Goal: Task Accomplishment & Management: Manage account settings

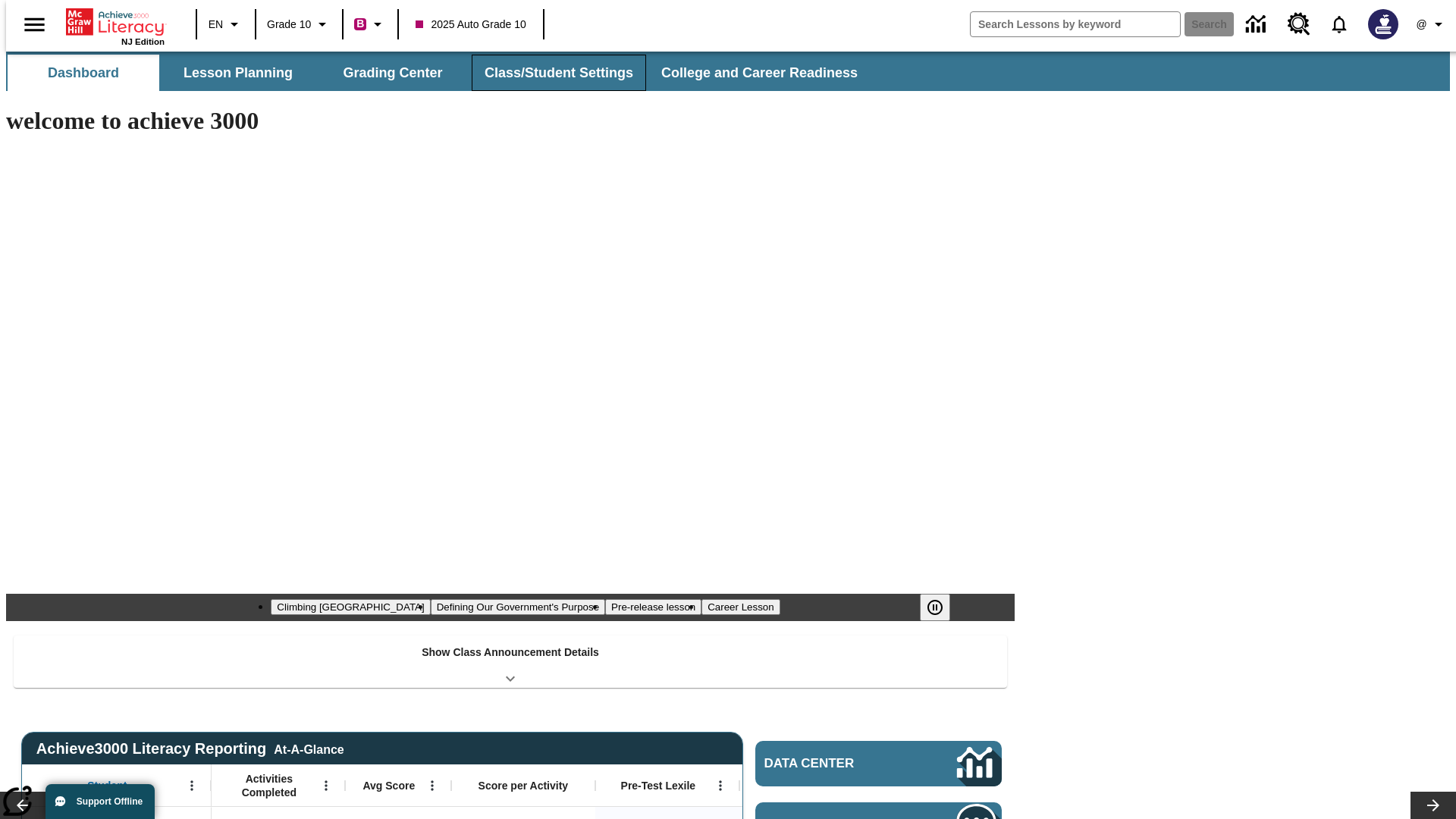
click at [550, 73] on button "Class/Student Settings" at bounding box center [559, 73] width 174 height 36
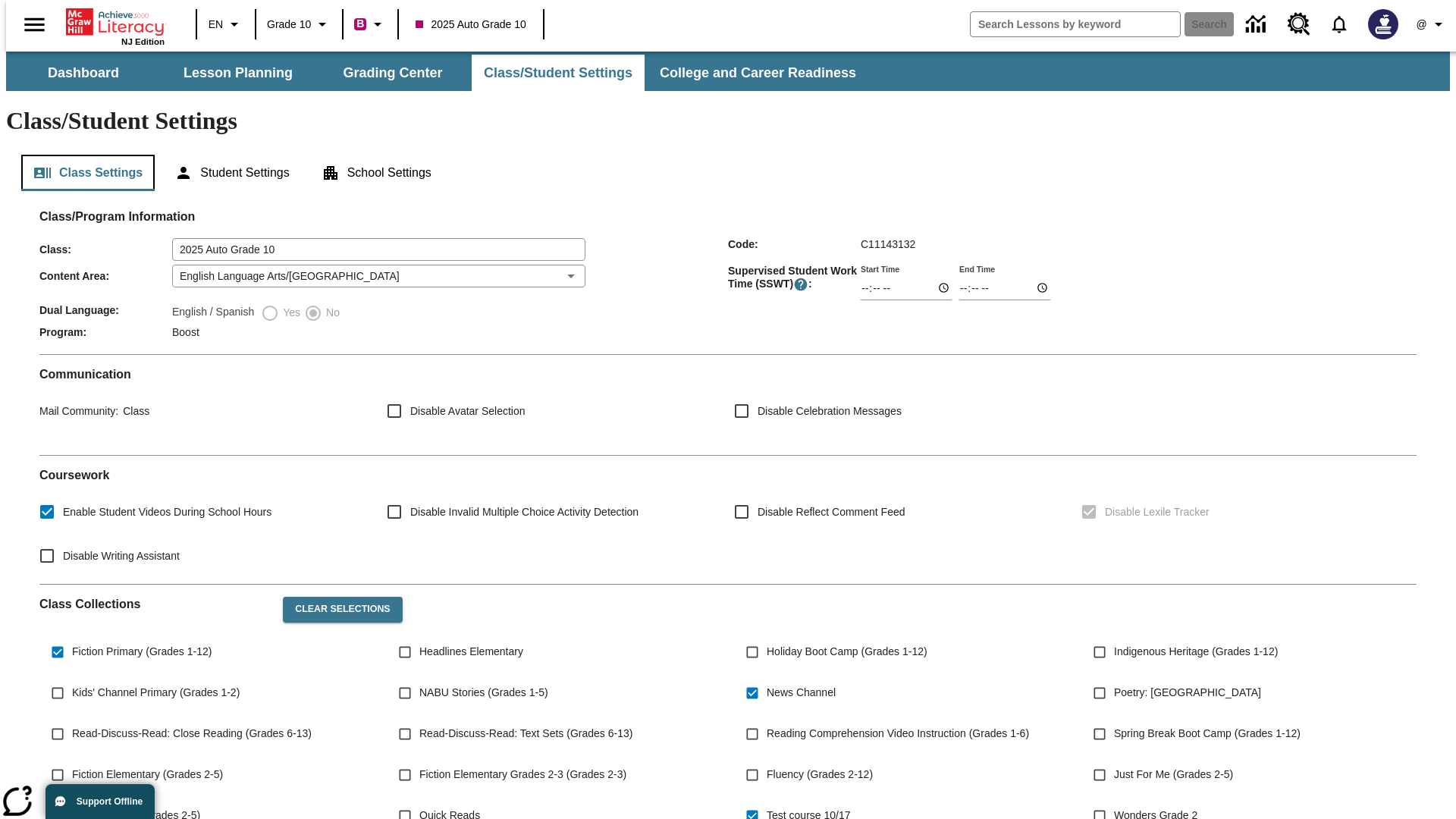
click at [82, 155] on button "Class Settings" at bounding box center [87, 173] width 133 height 36
click at [335, 597] on button "Clear Selections" at bounding box center [342, 609] width 119 height 26
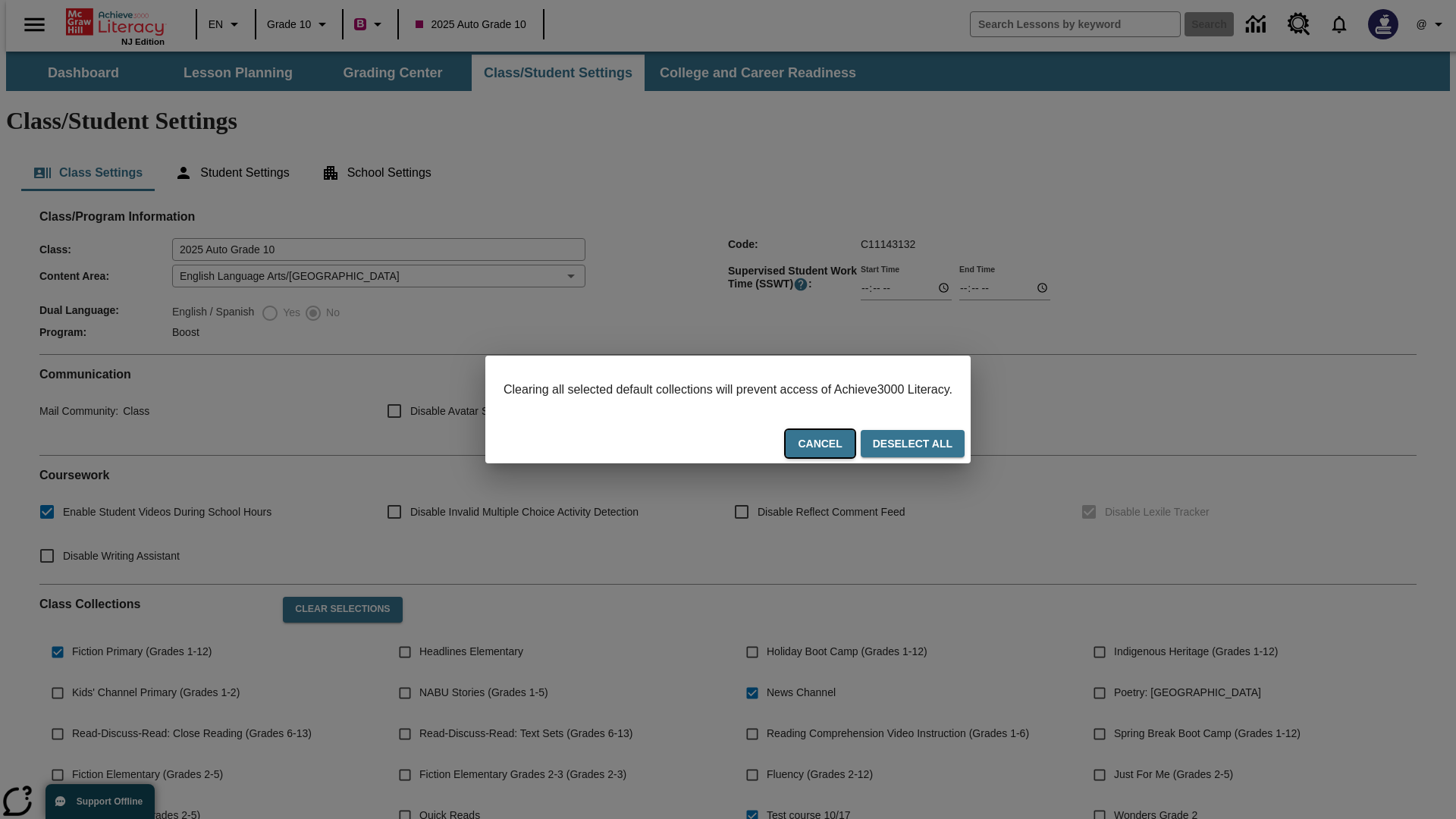
click at [839, 445] on button "Cancel" at bounding box center [819, 444] width 68 height 28
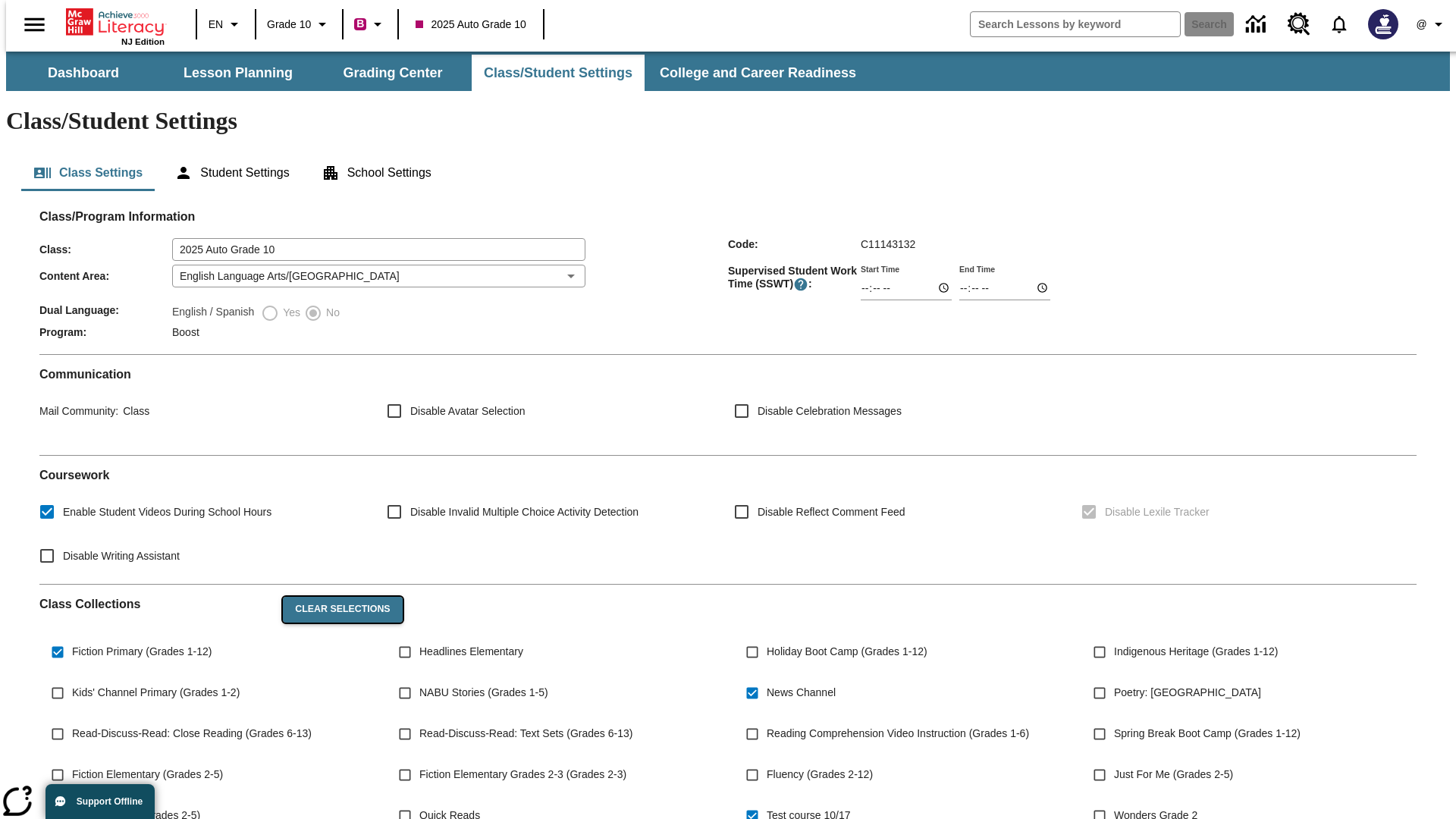
click at [335, 597] on button "Clear Selections" at bounding box center [342, 609] width 119 height 26
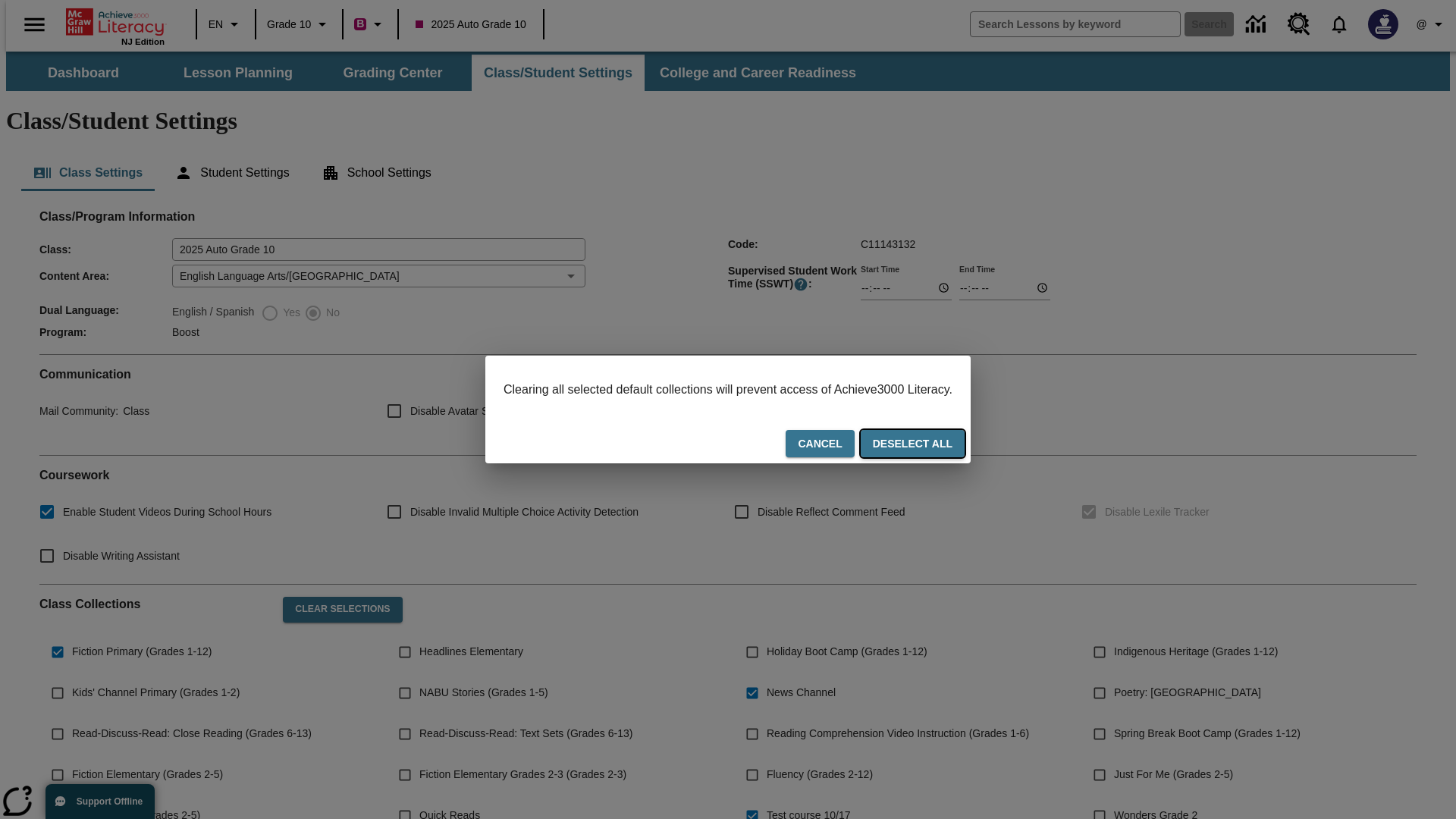
click at [927, 445] on button "Deselect All" at bounding box center [913, 444] width 104 height 28
checkbox input "false"
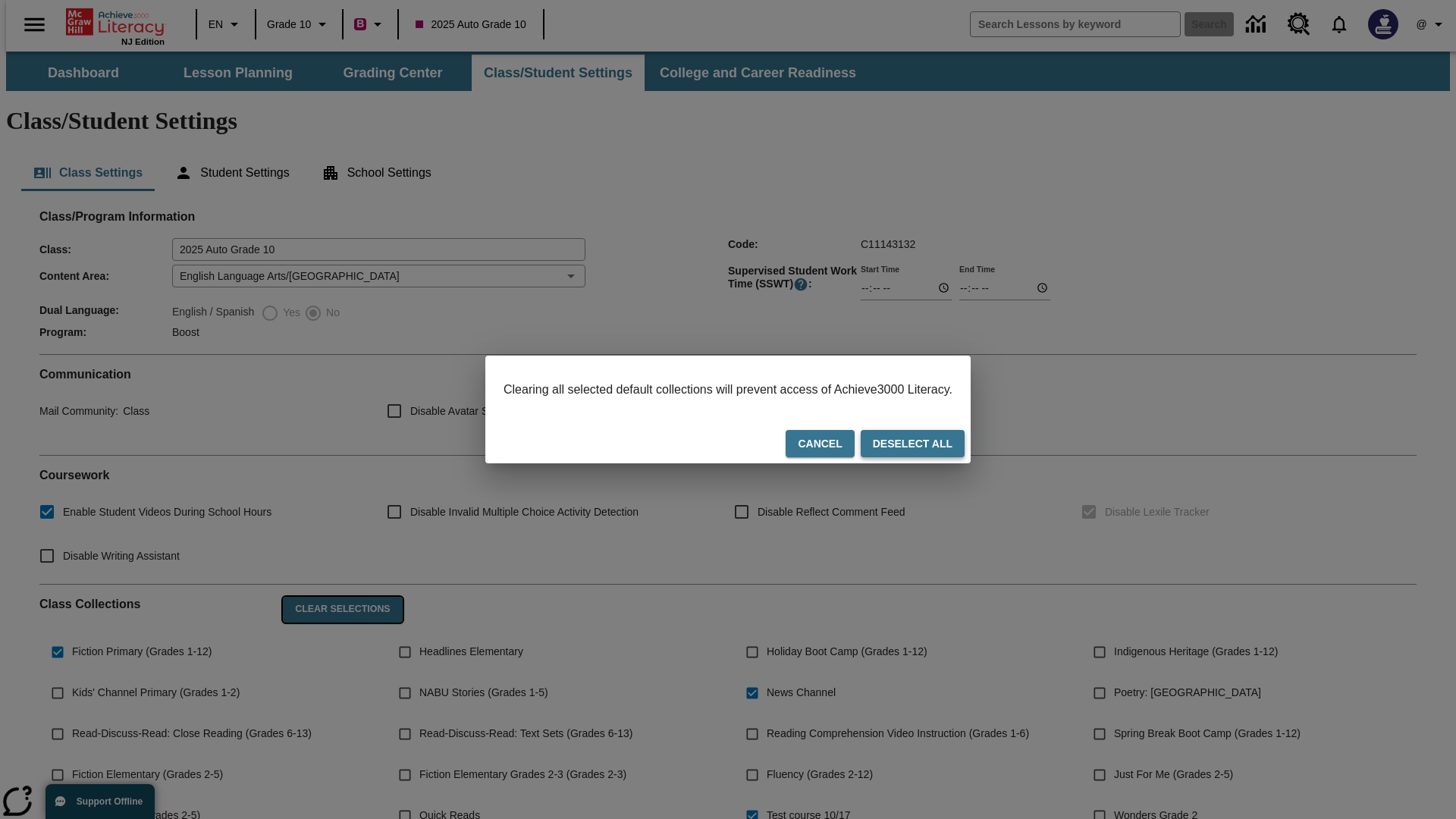
checkbox input "false"
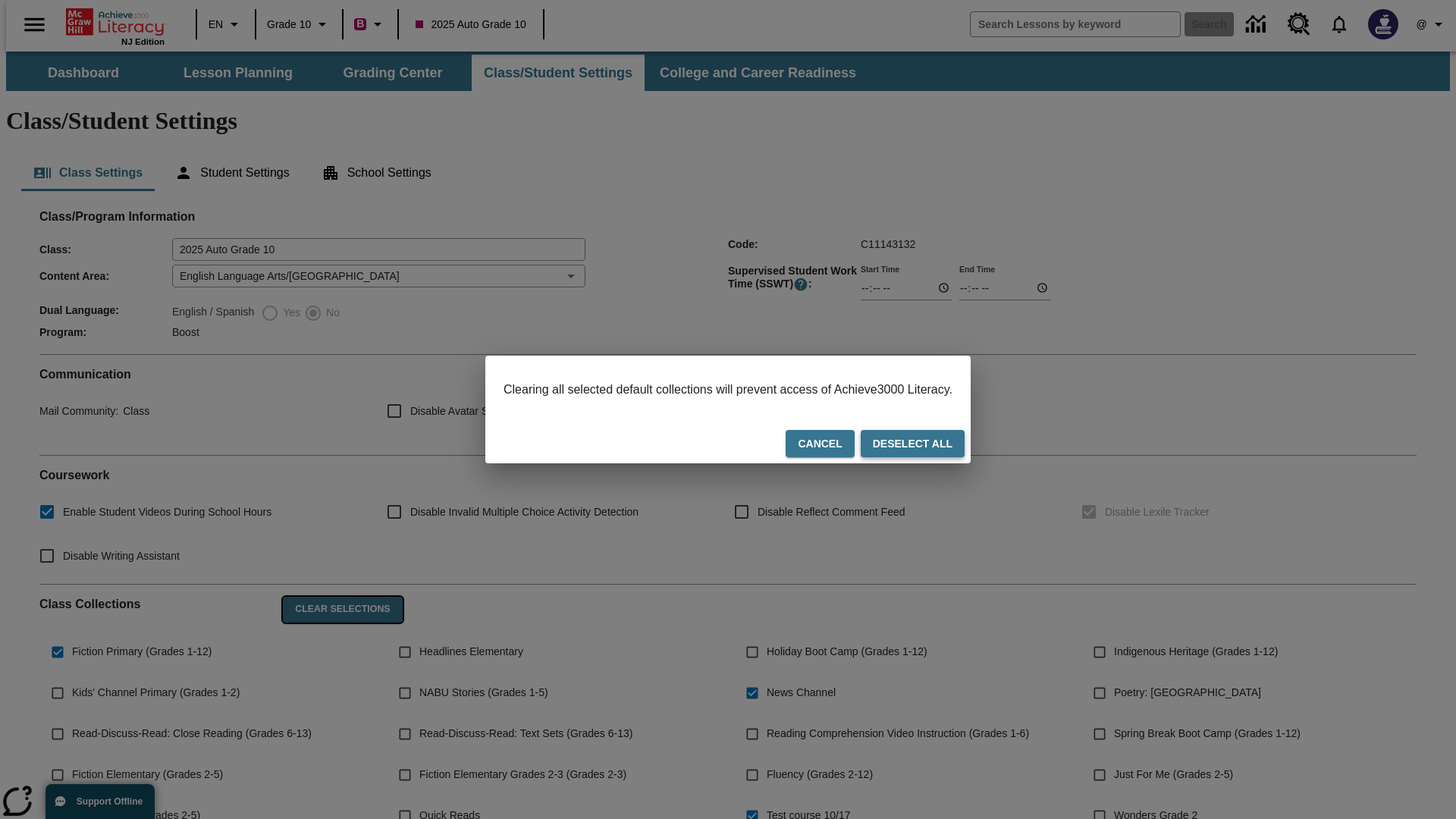
checkbox input "false"
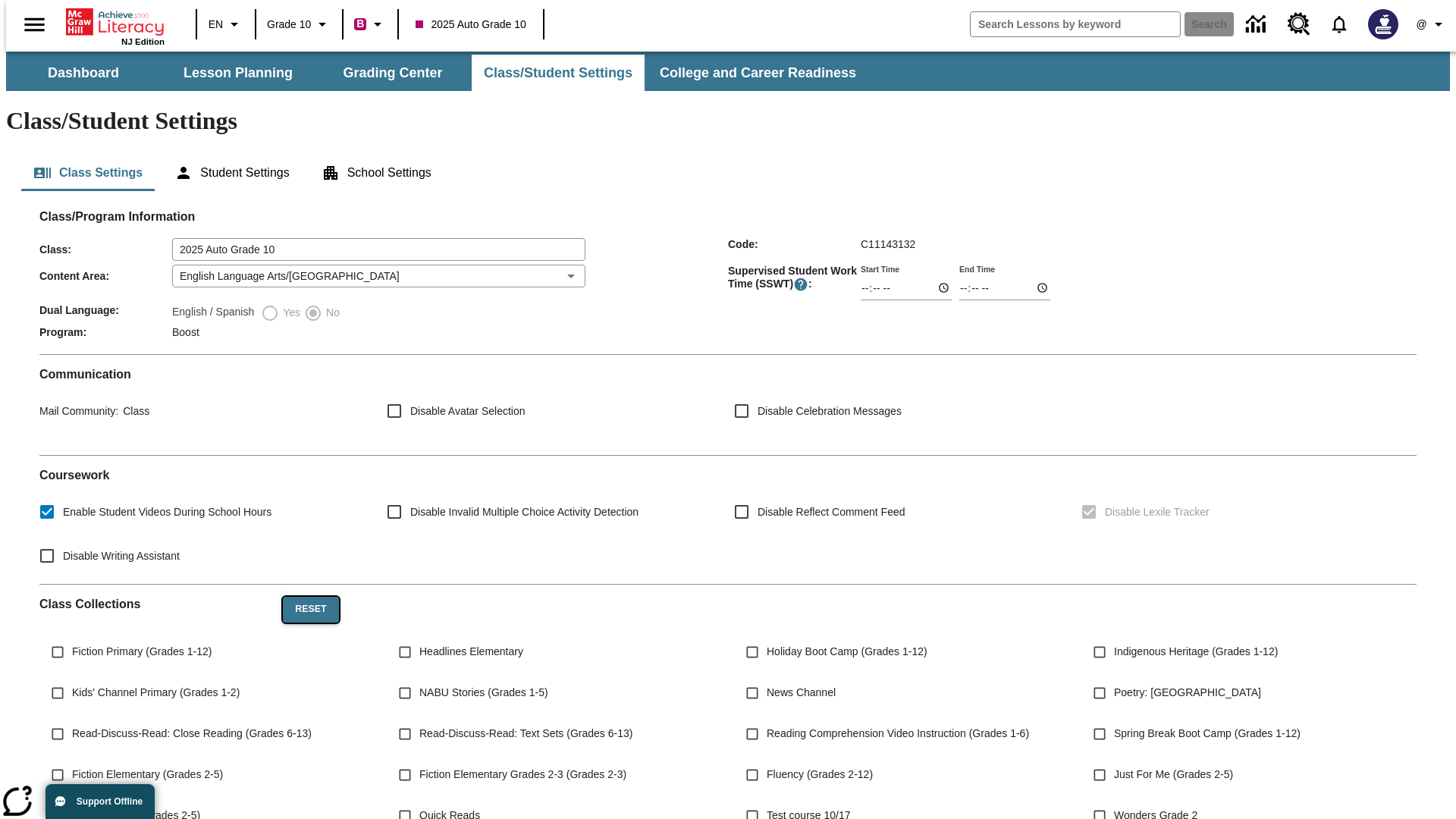
click at [305, 597] on button "Reset" at bounding box center [310, 609] width 56 height 26
